Goal: Find contact information: Obtain details needed to contact an individual or organization

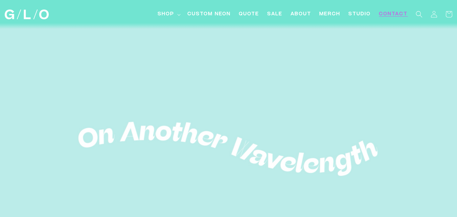
click at [392, 13] on span "Contact" at bounding box center [393, 14] width 29 height 7
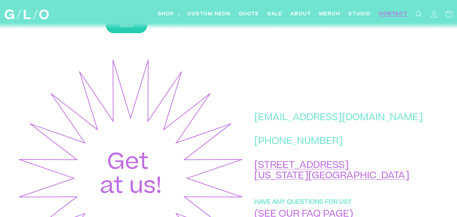
scroll to position [305, 0]
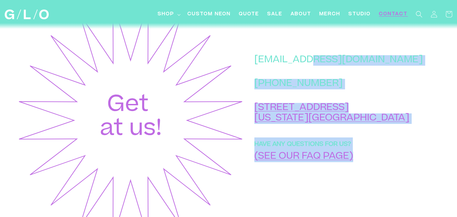
drag, startPoint x: 397, startPoint y: 68, endPoint x: 341, endPoint y: 70, distance: 56.6
click at [341, 70] on div "[EMAIL_ADDRESS][DOMAIN_NAME] [PHONE_NUMBER] [STREET_ADDRESS][US_STATE] HAVE ANY…" at bounding box center [342, 120] width 196 height 241
click at [397, 53] on div "[EMAIL_ADDRESS][DOMAIN_NAME] [PHONE_NUMBER] [STREET_ADDRESS][US_STATE] HAVE ANY…" at bounding box center [342, 120] width 196 height 241
drag, startPoint x: 394, startPoint y: 65, endPoint x: 375, endPoint y: 66, distance: 19.0
click at [375, 66] on div "[EMAIL_ADDRESS][DOMAIN_NAME] [PHONE_NUMBER] [STREET_ADDRESS][US_STATE] HAVE ANY…" at bounding box center [342, 120] width 196 height 241
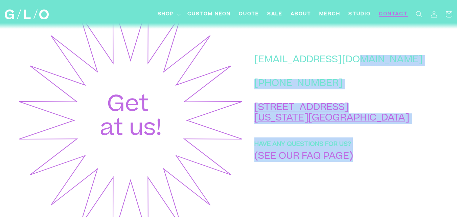
click at [390, 53] on div "[EMAIL_ADDRESS][DOMAIN_NAME] [PHONE_NUMBER] [STREET_ADDRESS][US_STATE] HAVE ANY…" at bounding box center [342, 120] width 196 height 241
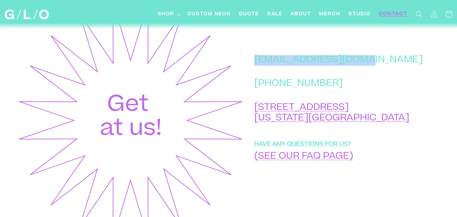
drag, startPoint x: 286, startPoint y: 66, endPoint x: 389, endPoint y: 67, distance: 103.3
click at [389, 66] on p "[EMAIL_ADDRESS][DOMAIN_NAME]" at bounding box center [339, 60] width 169 height 10
copy p "[EMAIL_ADDRESS][DOMAIN_NAME]"
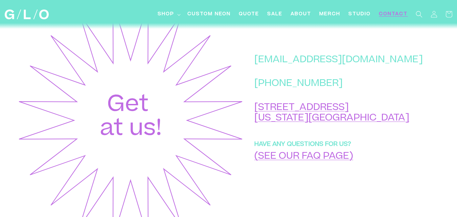
click at [283, 104] on div "[EMAIL_ADDRESS][DOMAIN_NAME] [PHONE_NUMBER] [STREET_ADDRESS][US_STATE] HAVE ANY…" at bounding box center [342, 120] width 196 height 241
drag, startPoint x: 287, startPoint y: 91, endPoint x: 363, endPoint y: 90, distance: 75.8
click at [363, 90] on p "[PHONE_NUMBER]" at bounding box center [339, 84] width 169 height 10
copy p "[PHONE_NUMBER]"
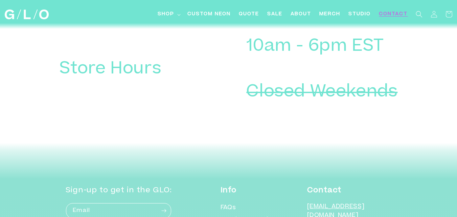
scroll to position [910, 0]
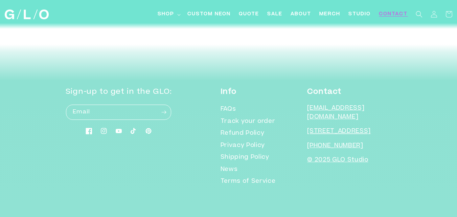
click at [92, 134] on icon at bounding box center [89, 131] width 6 height 6
